Goal: Task Accomplishment & Management: Complete application form

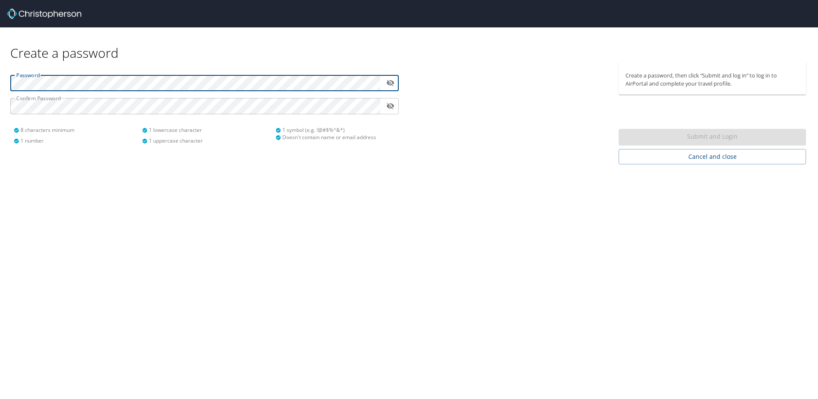
click at [0, 15] on html "Create a password Password ​ Confirm Password ​ 8 characters minimum 1 number 1…" at bounding box center [409, 199] width 818 height 399
click at [0, 67] on html "Create a password Password ​ Confirm Password ​ 8 characters minimum 1 number 1…" at bounding box center [409, 199] width 818 height 399
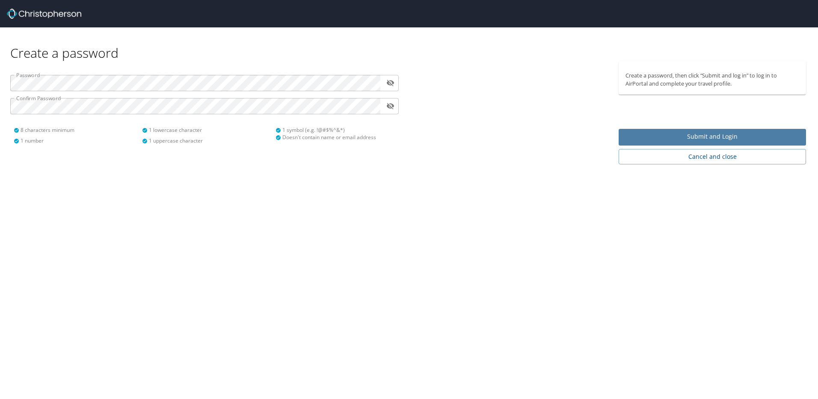
click at [653, 133] on span "Submit and Login" at bounding box center [712, 136] width 174 height 11
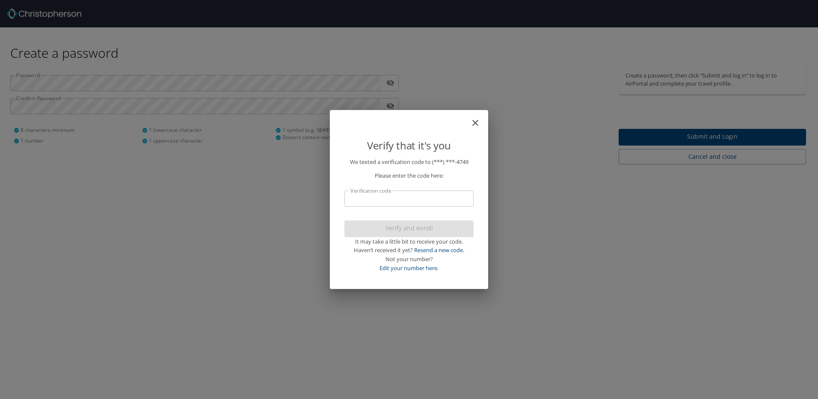
click at [438, 199] on input "Verification code" at bounding box center [408, 198] width 129 height 16
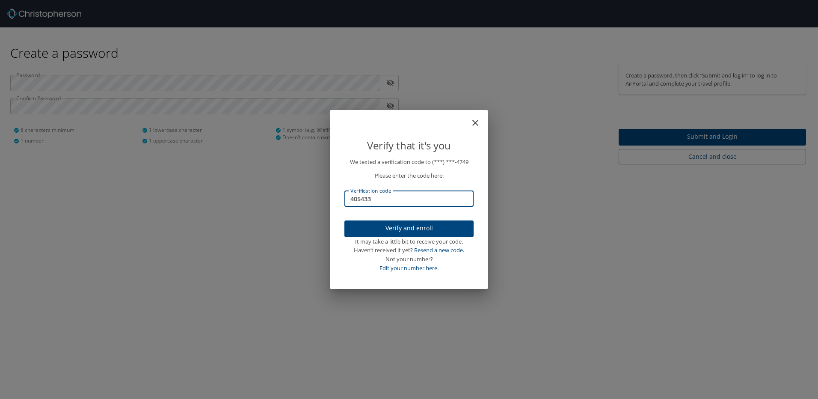
type input "405433"
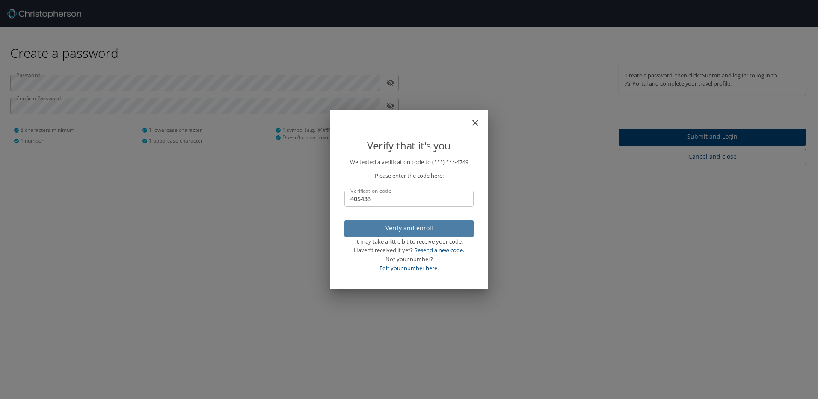
click at [420, 233] on span "Verify and enroll" at bounding box center [408, 228] width 115 height 11
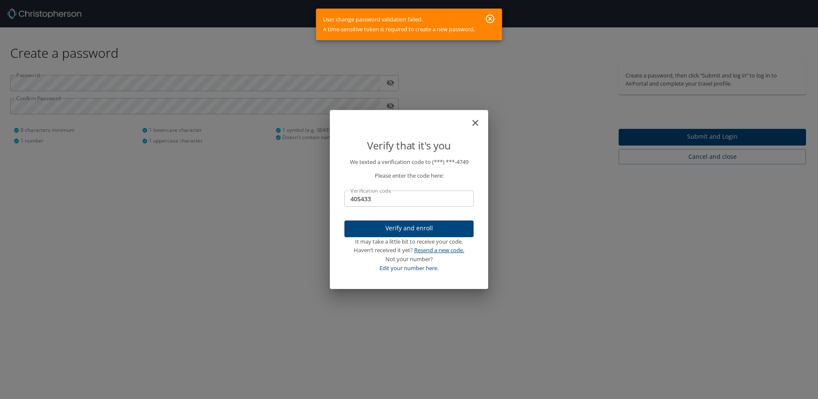
click at [434, 248] on link "Resend a new code." at bounding box center [439, 250] width 50 height 8
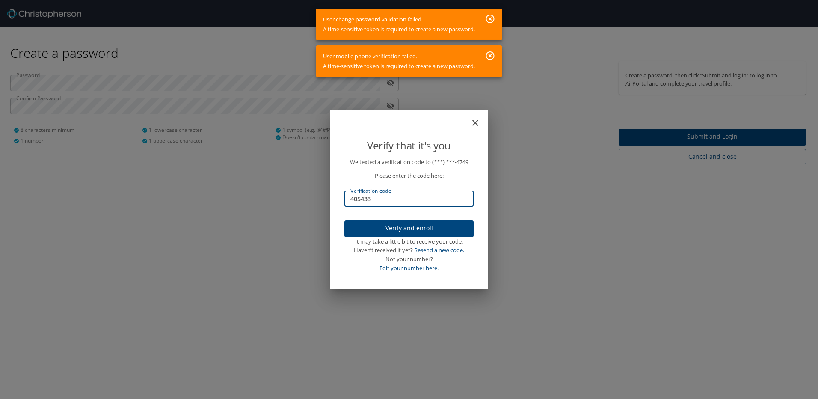
drag, startPoint x: 386, startPoint y: 204, endPoint x: 262, endPoint y: 204, distance: 123.6
click at [262, 204] on div "Verify that it's you We texted a verification code to (***) ***- 4749 Please en…" at bounding box center [409, 199] width 818 height 399
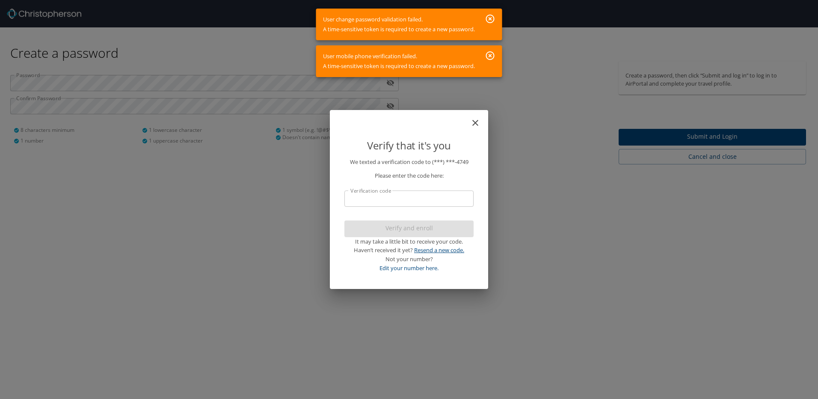
click at [432, 251] on link "Resend a new code." at bounding box center [439, 250] width 50 height 8
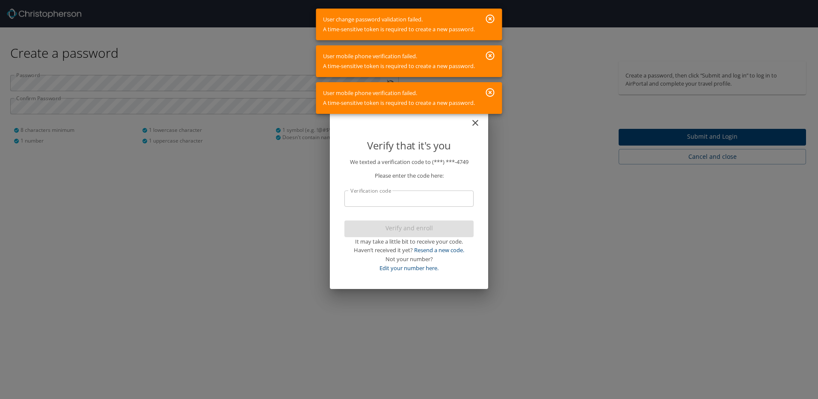
click at [491, 18] on icon "button" at bounding box center [490, 19] width 9 height 9
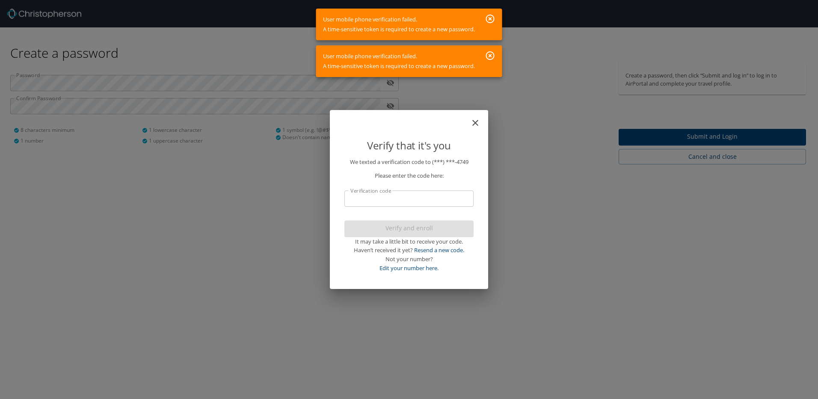
click at [491, 50] on icon "button" at bounding box center [490, 55] width 10 height 10
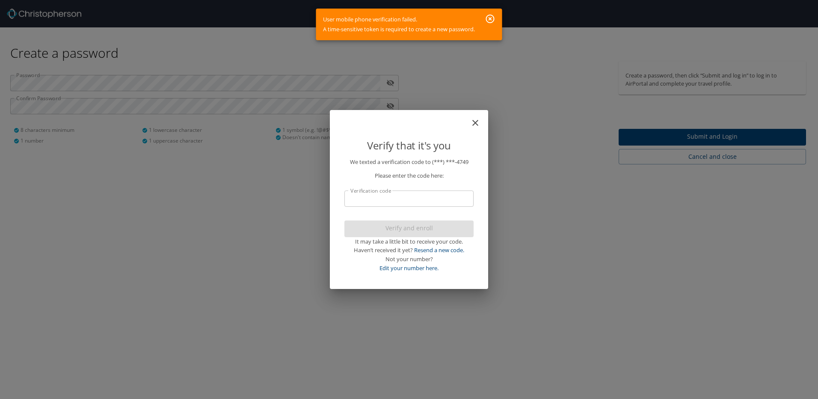
click at [489, 15] on icon "button" at bounding box center [490, 19] width 10 height 10
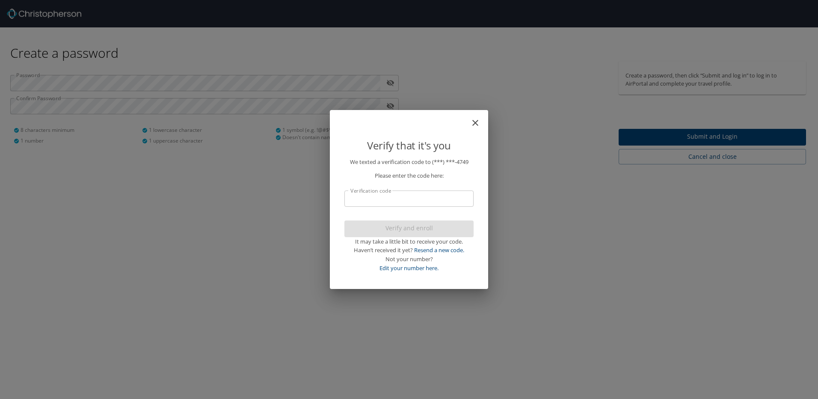
click at [475, 119] on icon "close" at bounding box center [475, 123] width 10 height 10
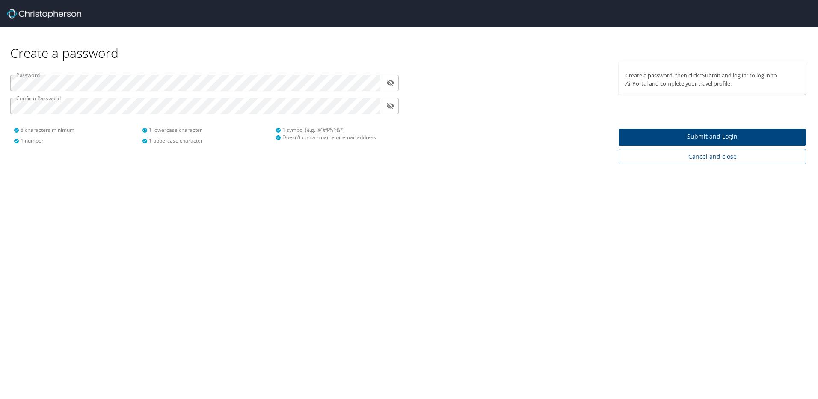
click at [713, 135] on span "Submit and Login" at bounding box center [712, 136] width 174 height 11
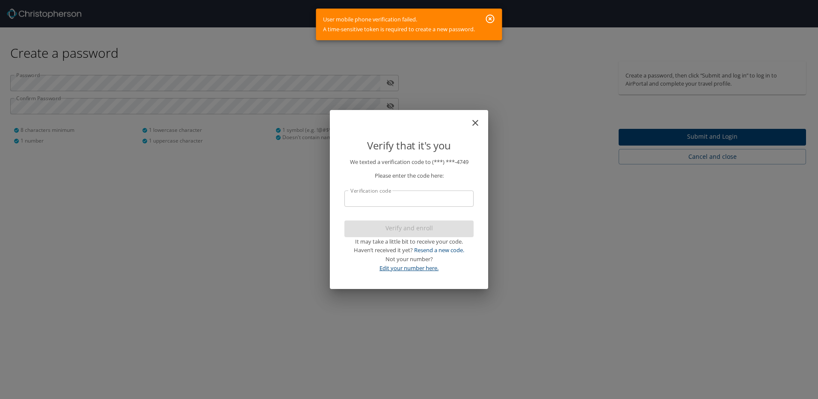
click at [417, 269] on link "Edit your number here." at bounding box center [408, 268] width 59 height 8
select select "US"
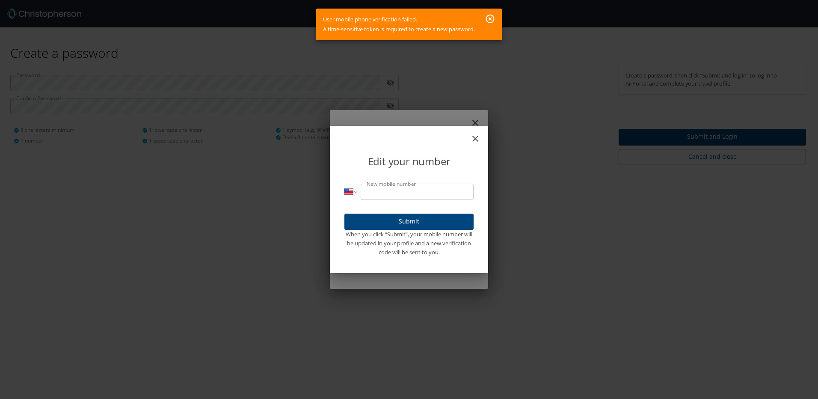
click at [435, 187] on input "New mobile number" at bounding box center [417, 191] width 113 height 16
type input "(225) 610-4749"
click at [451, 214] on button "Submit" at bounding box center [408, 221] width 129 height 17
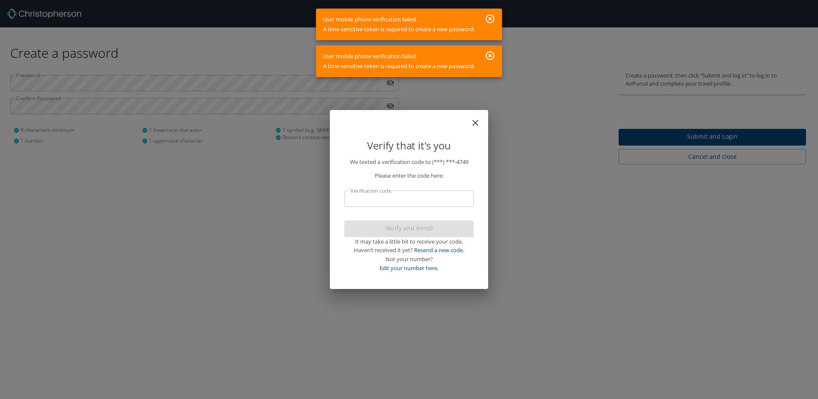
click at [490, 20] on icon "button" at bounding box center [490, 19] width 9 height 9
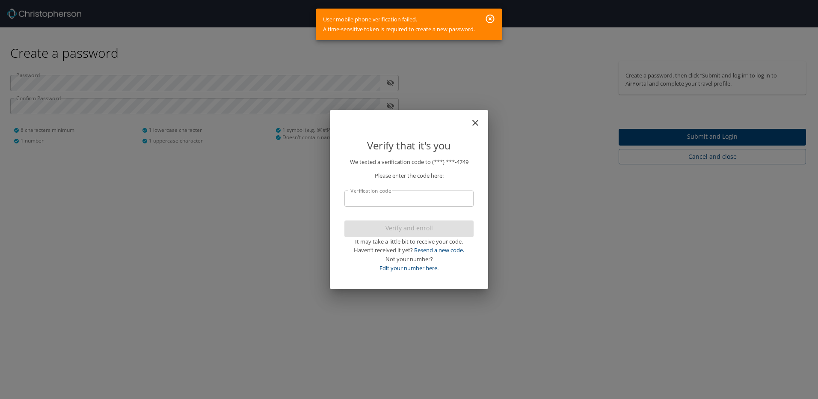
click at [477, 118] on icon "close" at bounding box center [475, 123] width 10 height 10
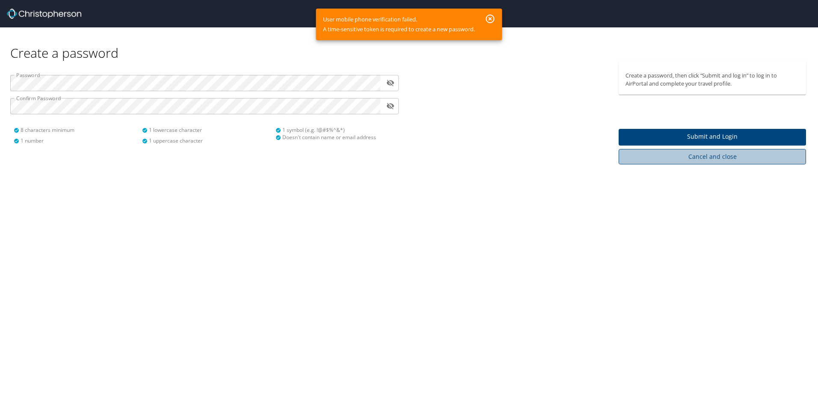
click at [738, 160] on span "Cancel and close" at bounding box center [712, 156] width 174 height 11
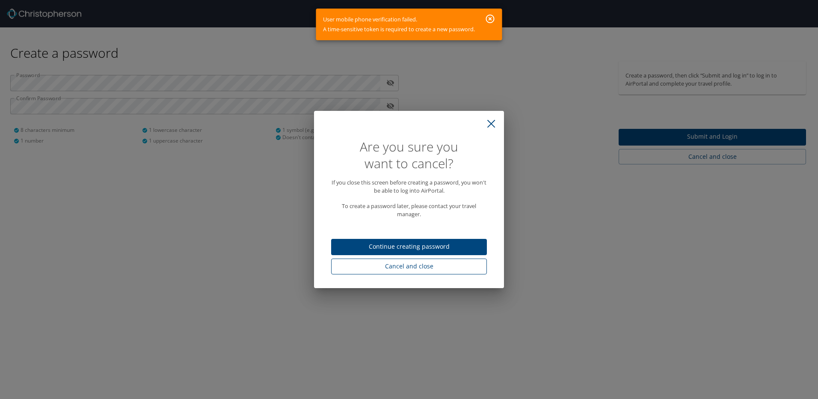
click at [454, 268] on span "Cancel and close" at bounding box center [409, 266] width 142 height 11
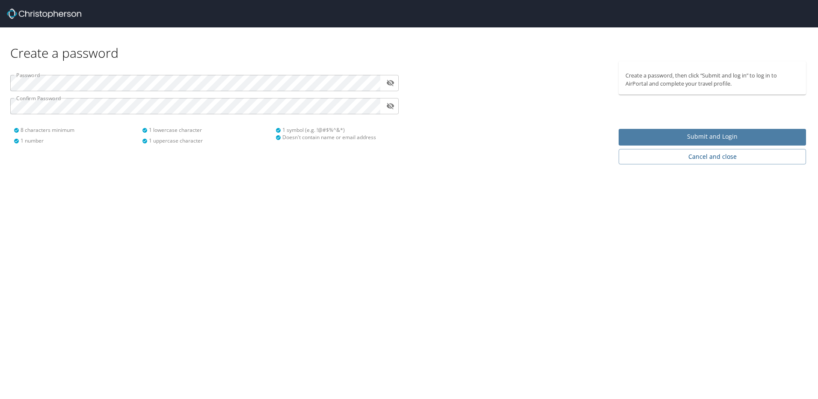
click at [692, 137] on span "Submit and Login" at bounding box center [712, 136] width 174 height 11
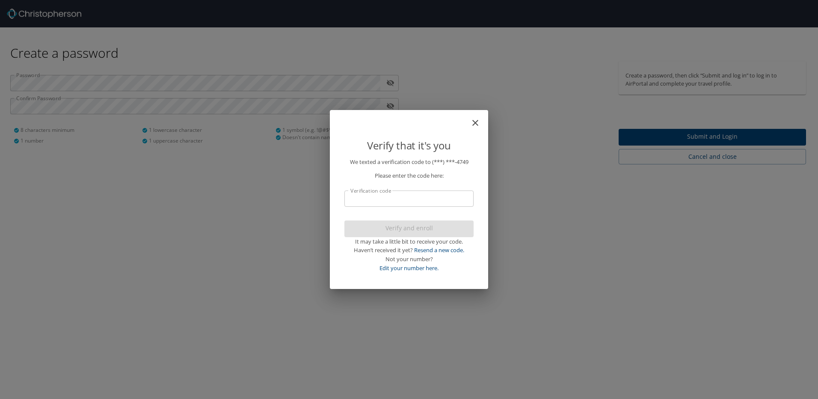
click at [421, 204] on input "Verification code" at bounding box center [408, 198] width 129 height 16
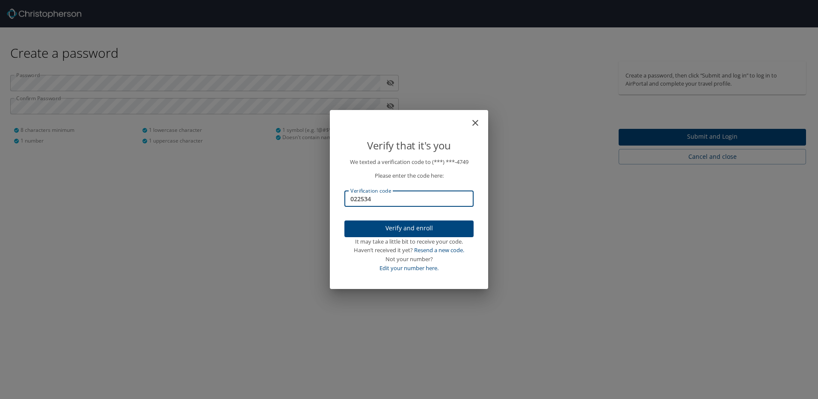
type input "022534"
click at [412, 232] on span "Verify and enroll" at bounding box center [408, 228] width 115 height 11
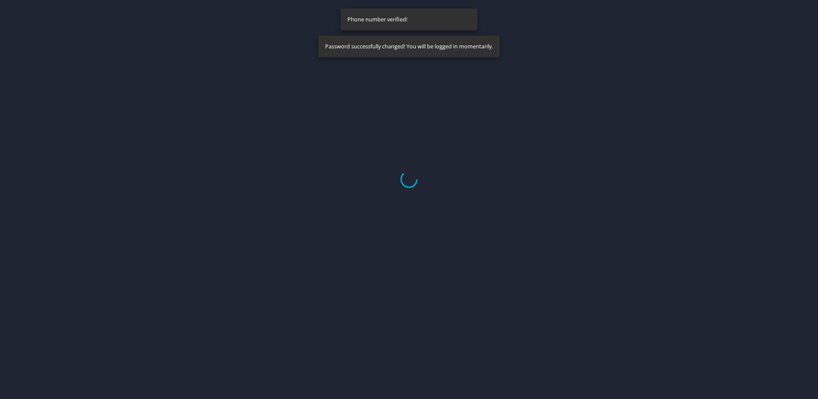
select select "US"
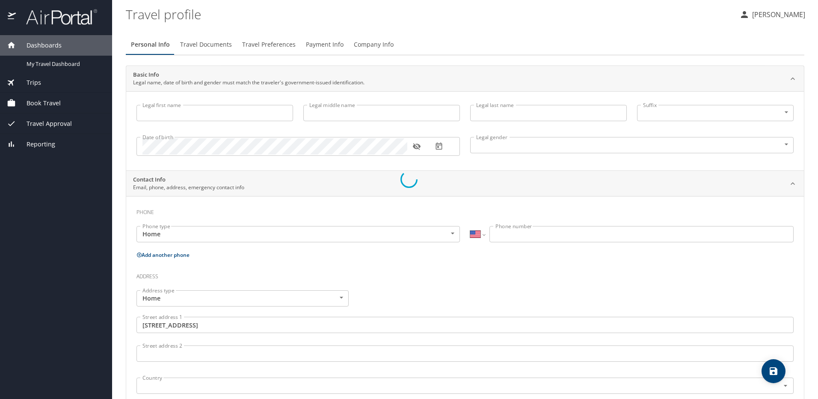
type input "Laura"
type input "DeLatin"
type input "Female"
type input "Zachary"
type input "Fruge"
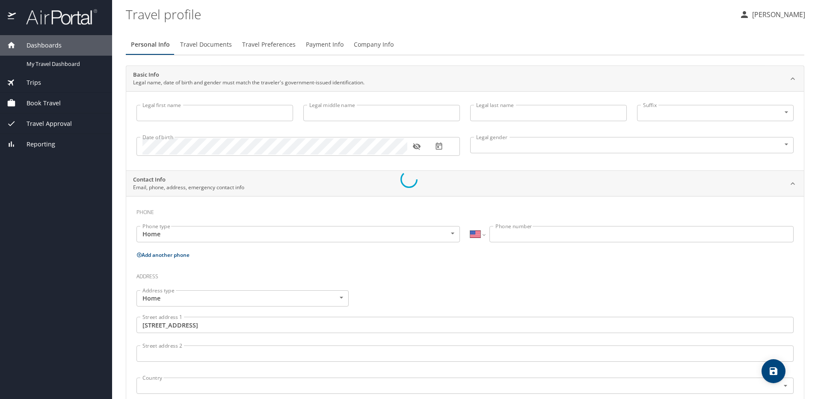
type input "(225) 938-6659"
type input "zachary.fruge@gmail.com"
type input "United States of America"
type input "Louisiana"
select select "US"
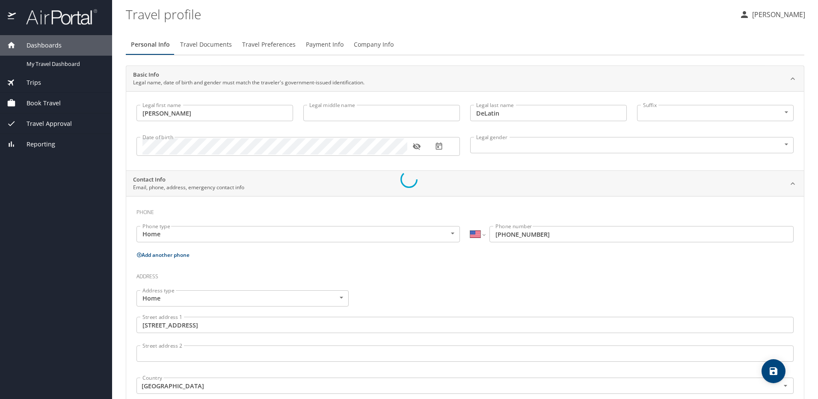
select select "US"
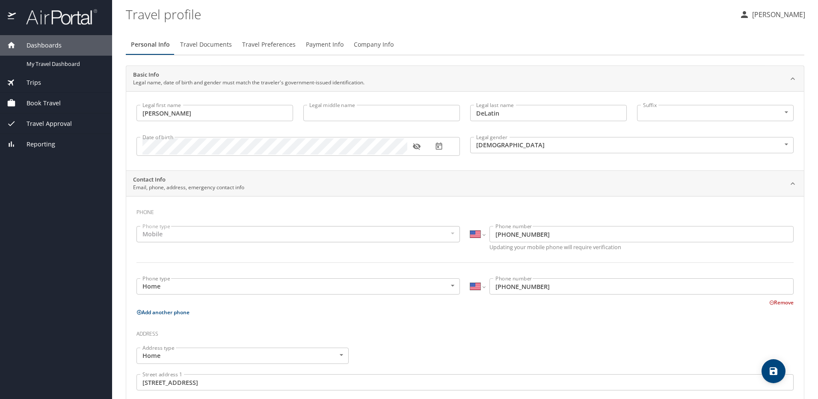
click at [40, 99] on span "Book Travel" at bounding box center [38, 102] width 45 height 9
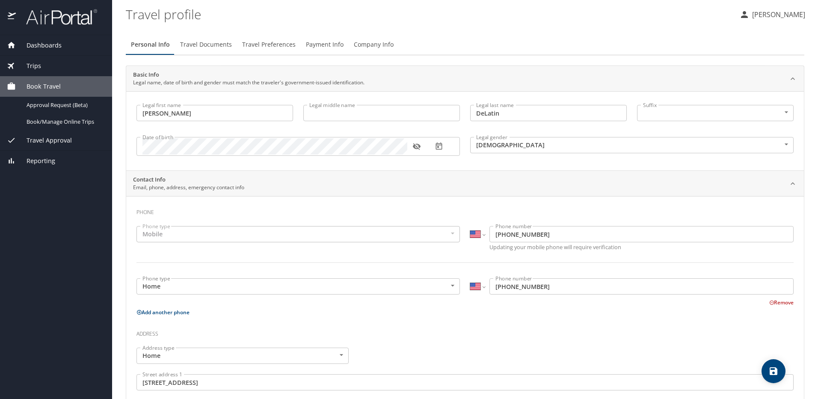
click at [35, 63] on span "Trips" at bounding box center [28, 65] width 25 height 9
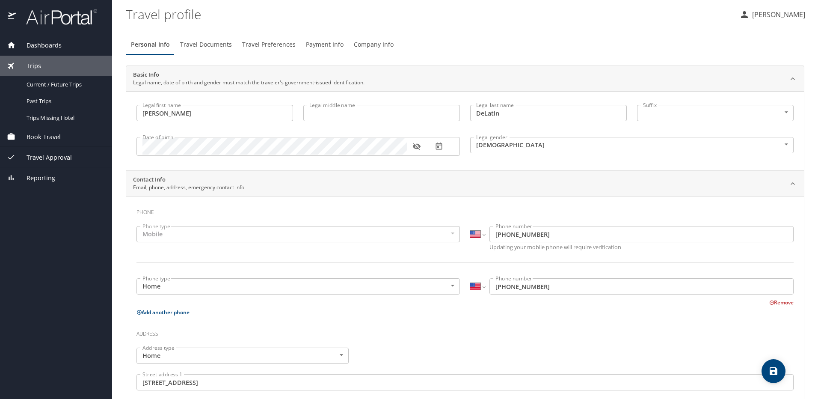
click at [60, 134] on span "Book Travel" at bounding box center [38, 136] width 45 height 9
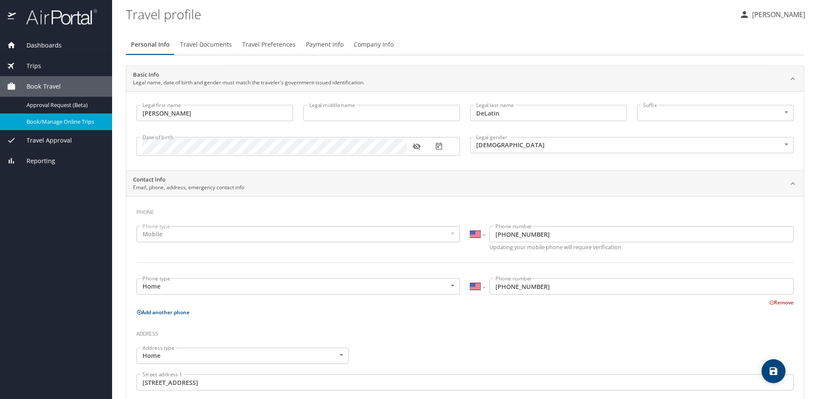
click at [53, 124] on span "Book/Manage Online Trips" at bounding box center [64, 122] width 75 height 8
click at [203, 45] on span "Travel Documents" at bounding box center [206, 44] width 52 height 11
